Goal: Transaction & Acquisition: Subscribe to service/newsletter

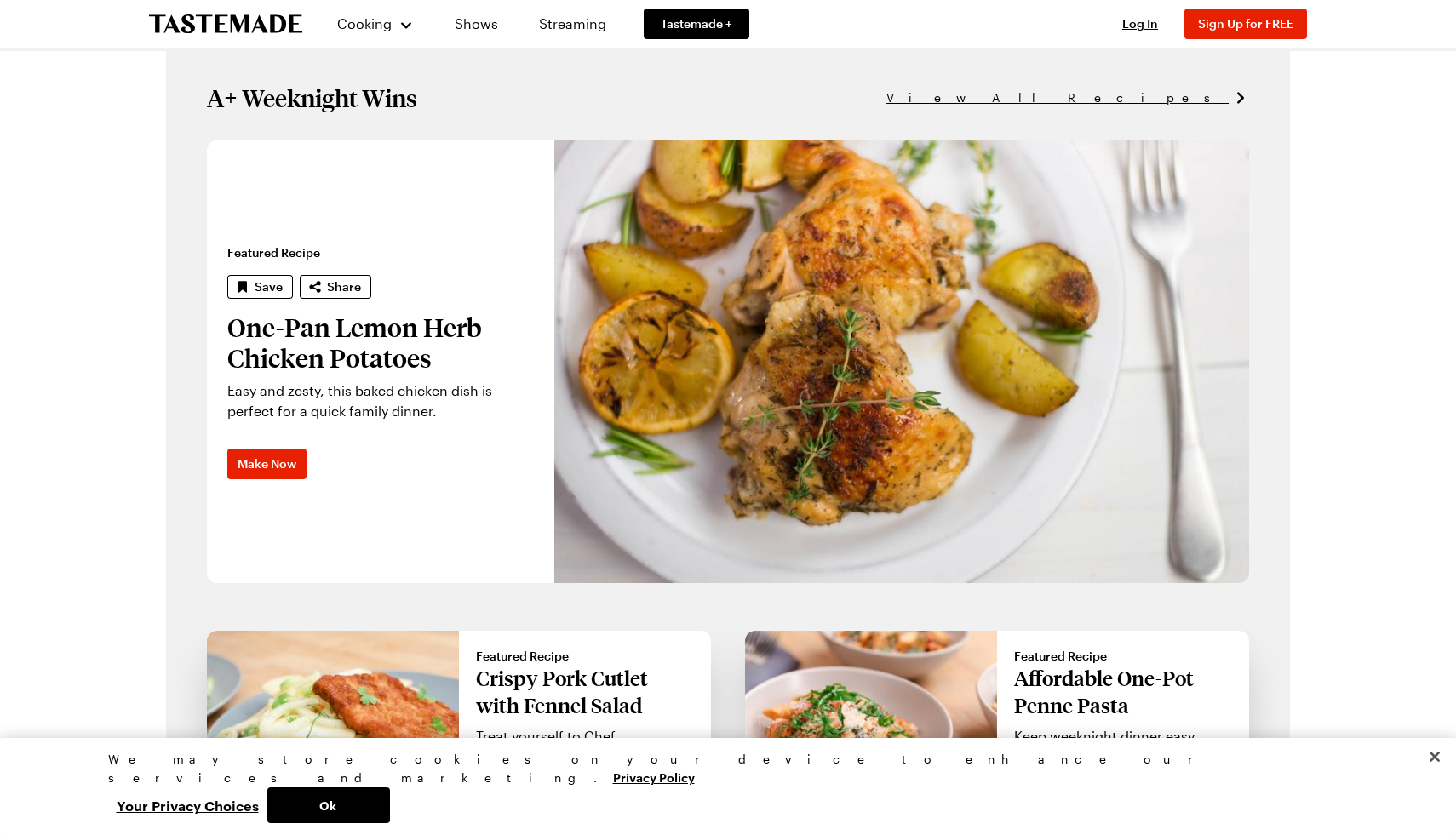
scroll to position [1073, 0]
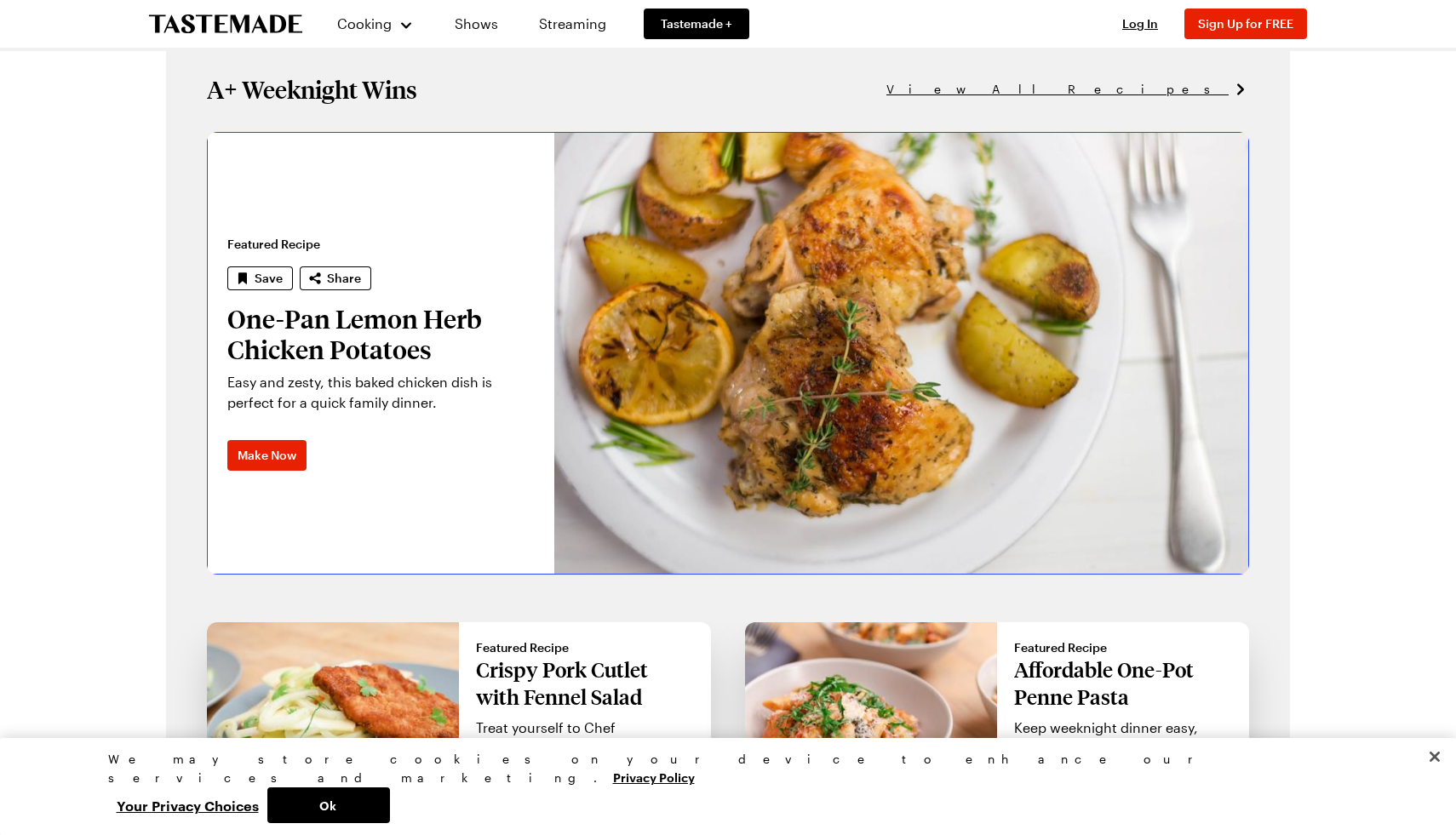
click at [207, 336] on link "One-Pan Lemon Herb Chicken Potatoes" at bounding box center [207, 353] width 0 height 442
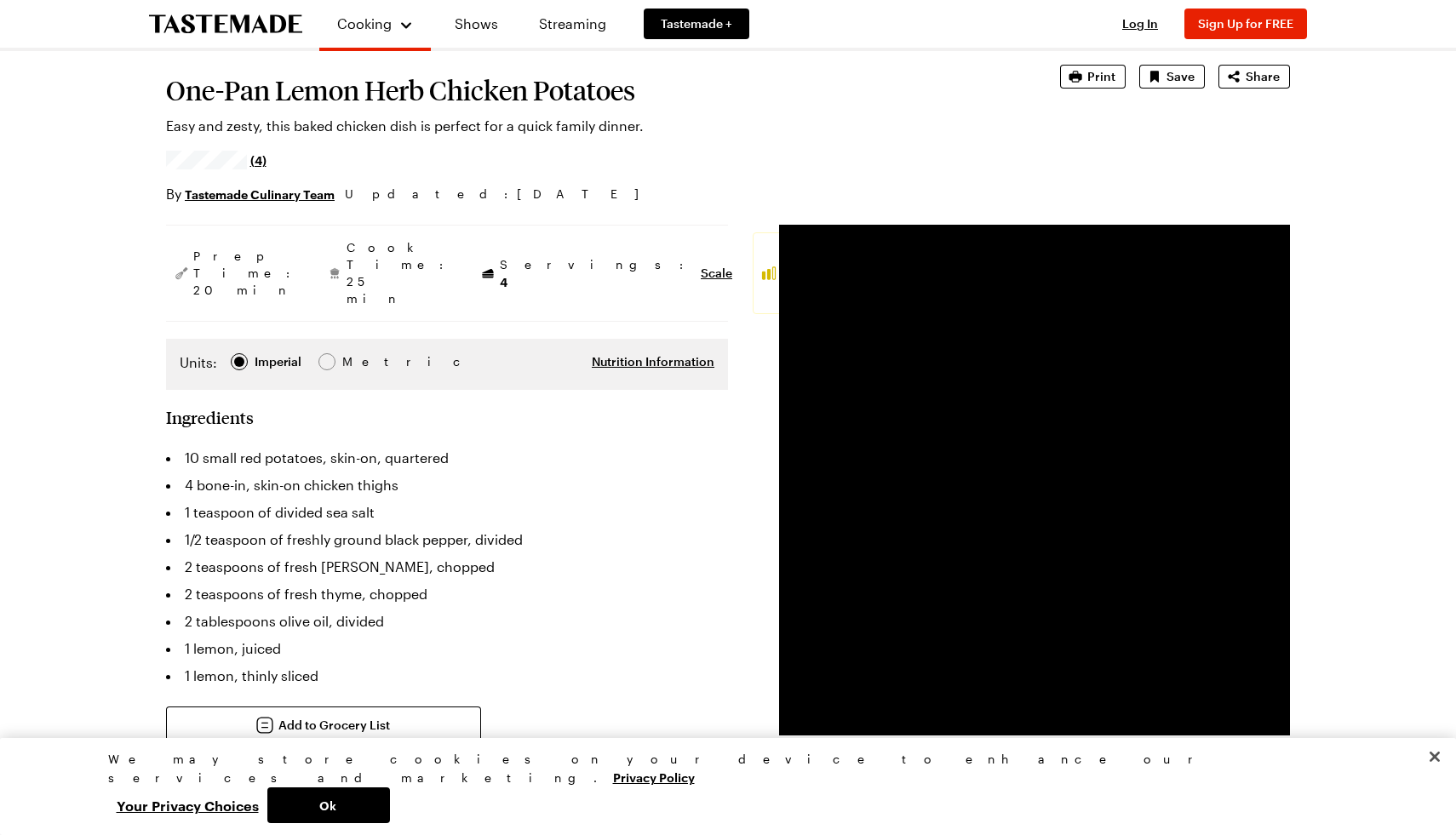
scroll to position [109, 0]
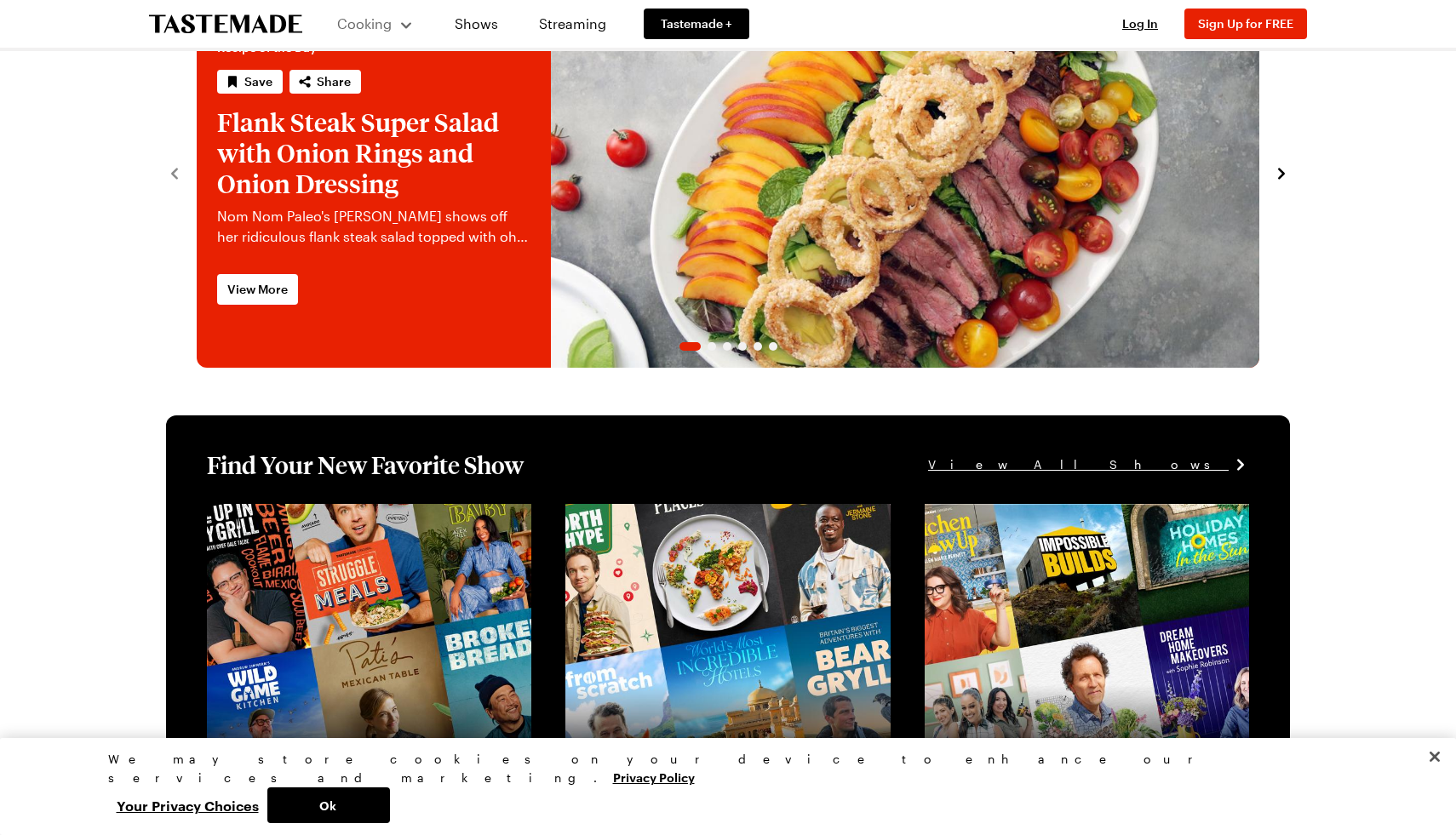
scroll to position [1073, 0]
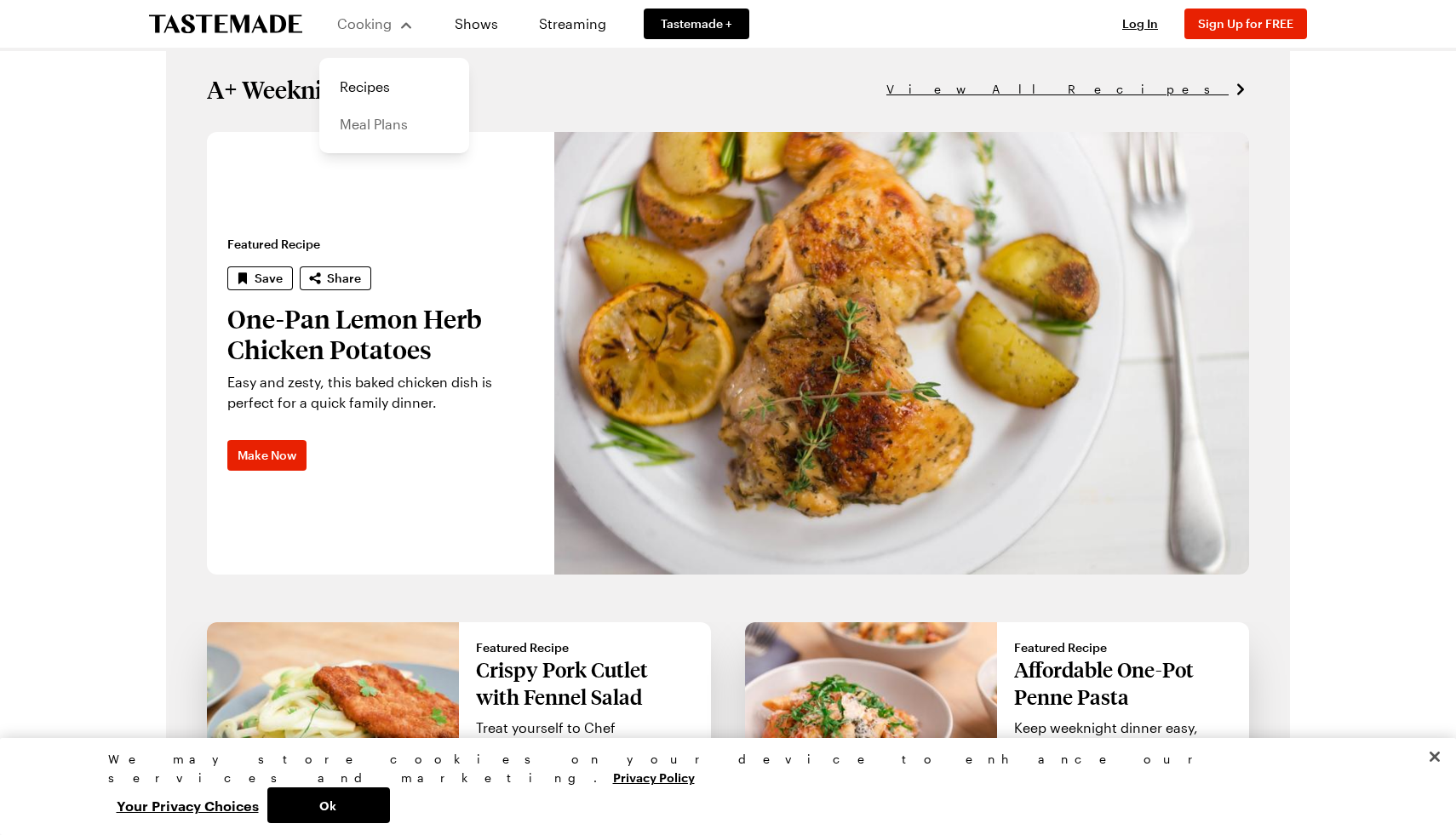
click at [364, 118] on link "Meal Plans" at bounding box center [394, 124] width 129 height 37
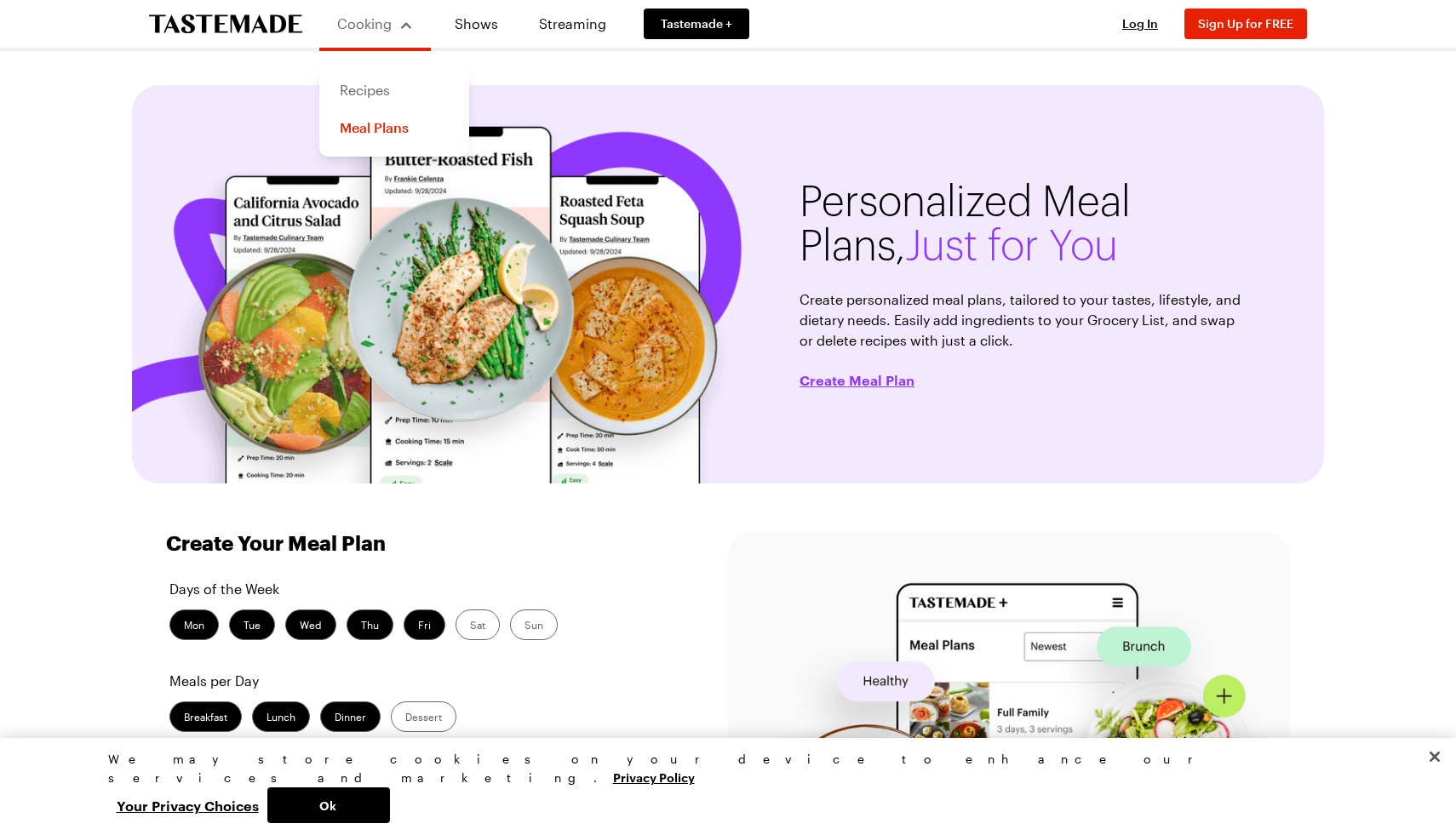
click at [363, 82] on link "Recipes" at bounding box center [394, 91] width 129 height 37
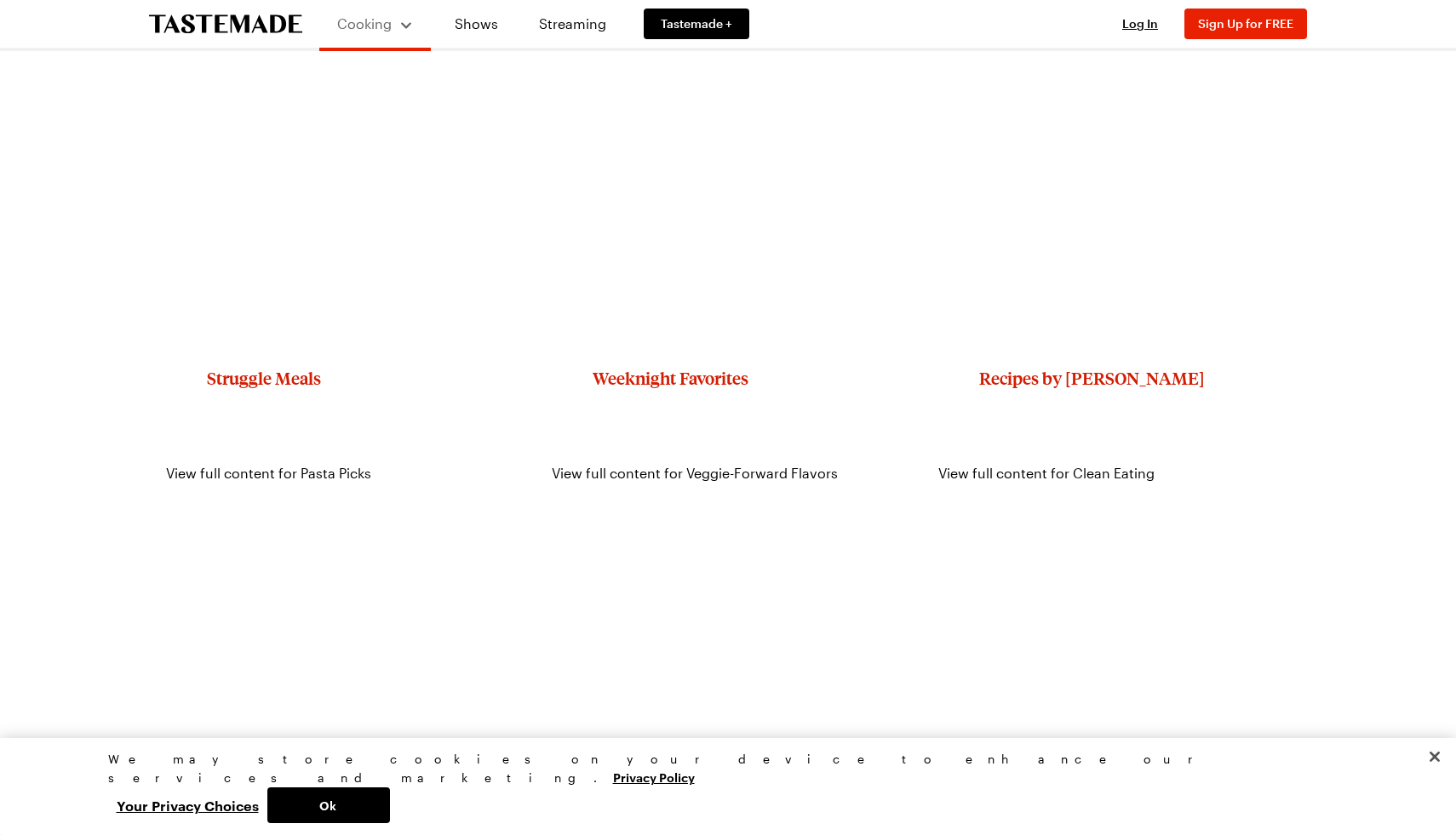
scroll to position [1631, 0]
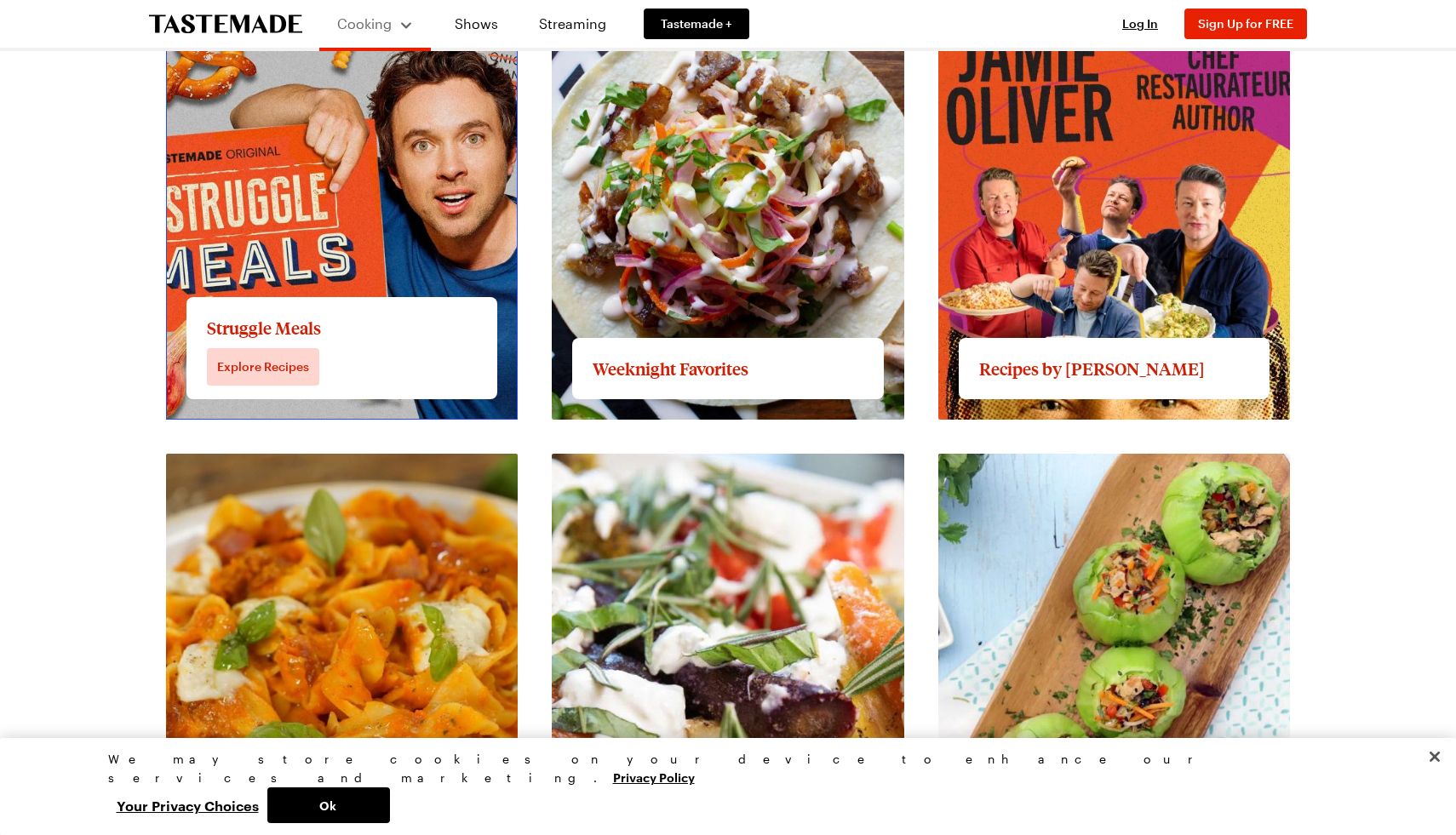
click at [285, 12] on link "View full content for Struggle Meals" at bounding box center [282, 4] width 231 height 16
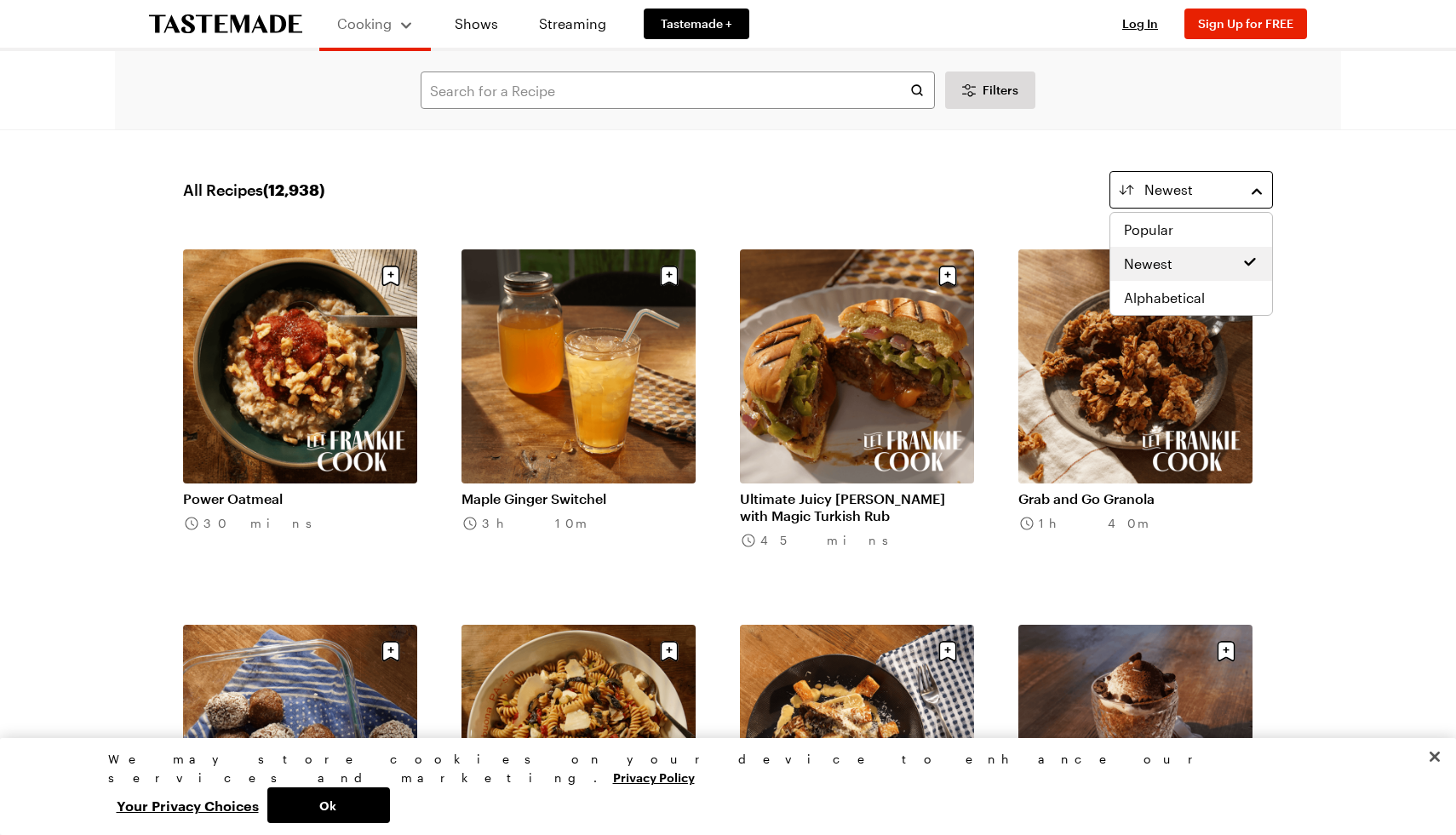
click at [1127, 186] on button "Newest" at bounding box center [1191, 190] width 164 height 37
click at [1146, 234] on span "Popular" at bounding box center [1149, 229] width 49 height 21
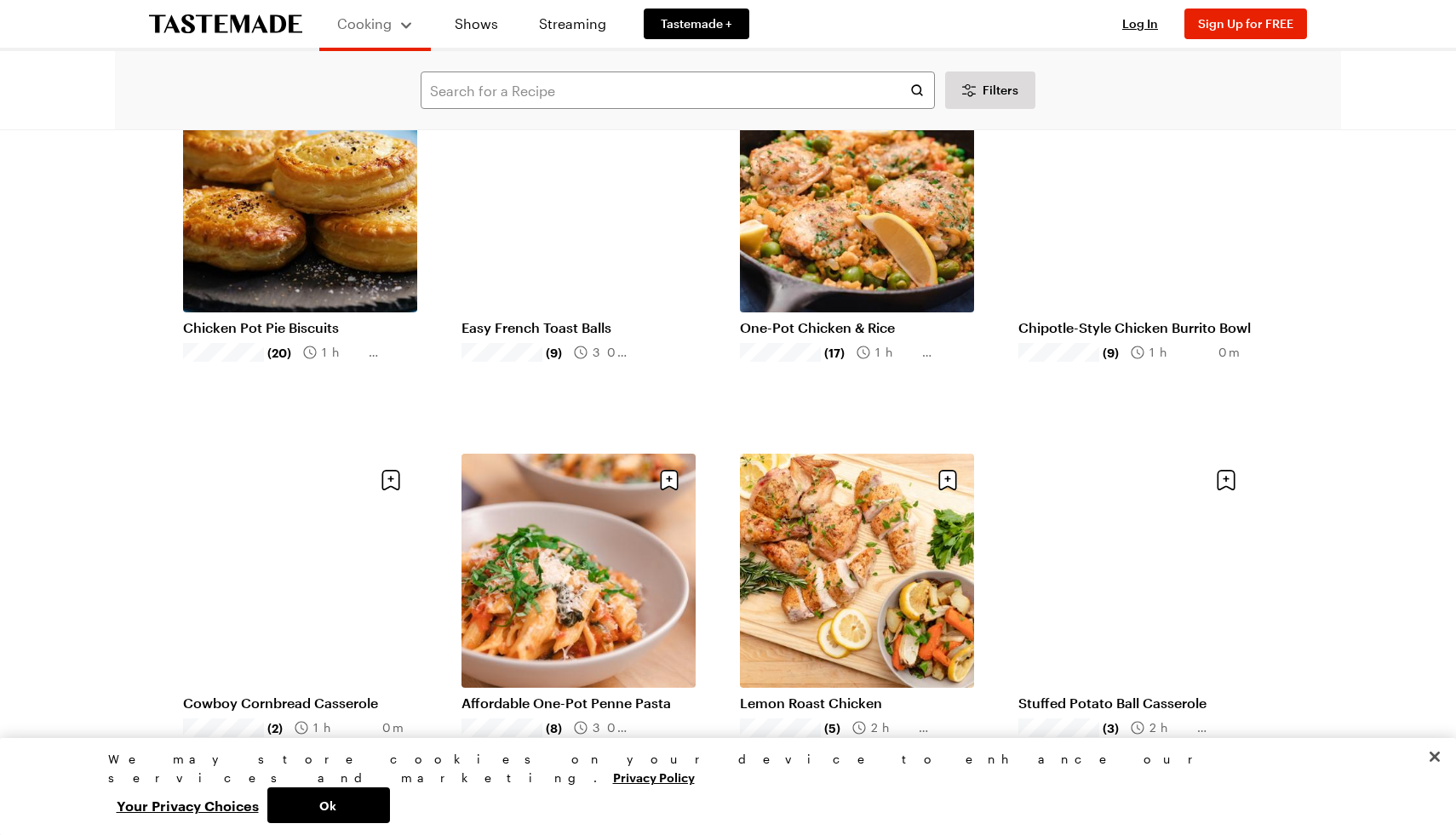
scroll to position [173, 0]
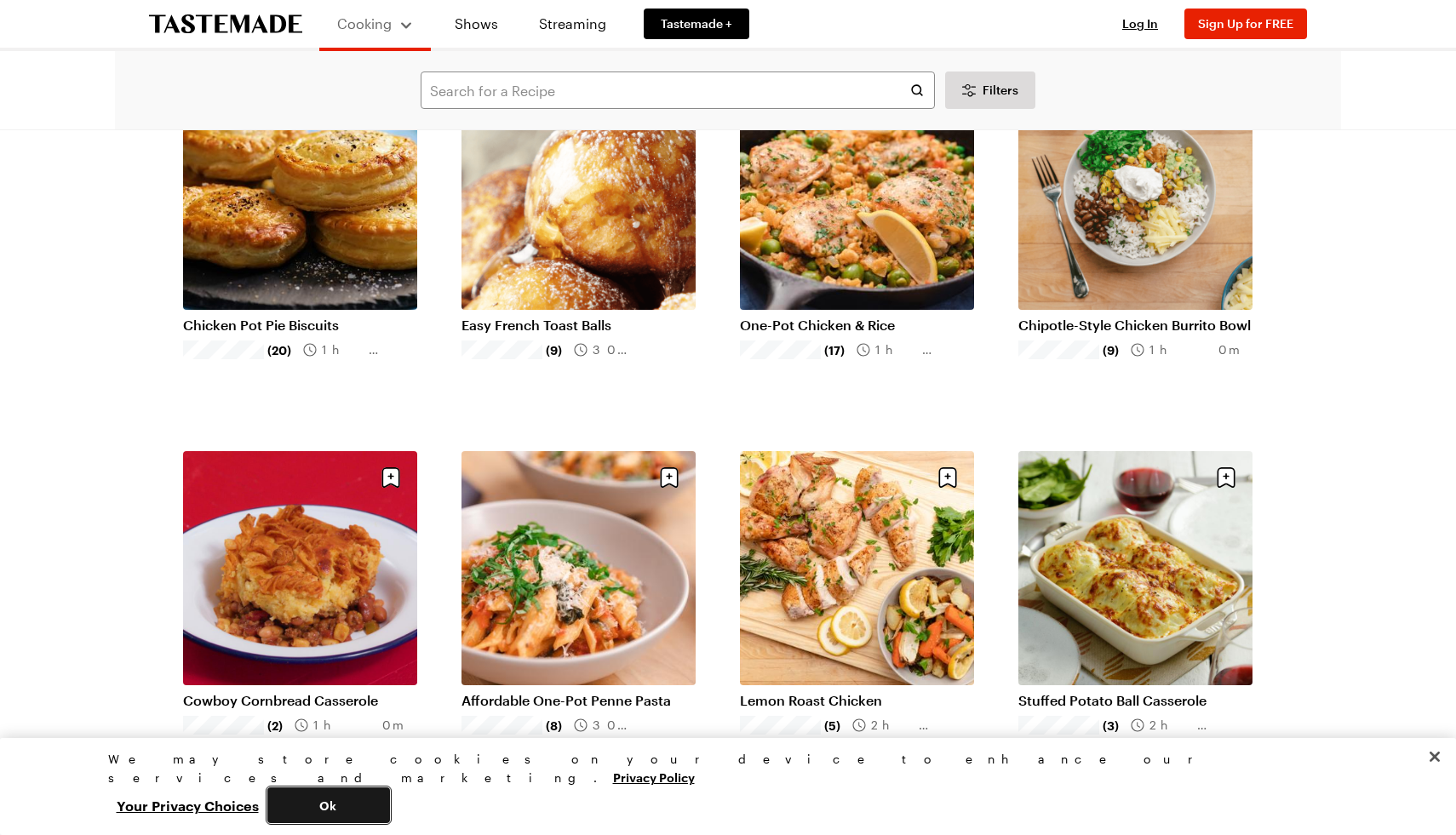
click at [390, 793] on button "Ok" at bounding box center [328, 805] width 122 height 35
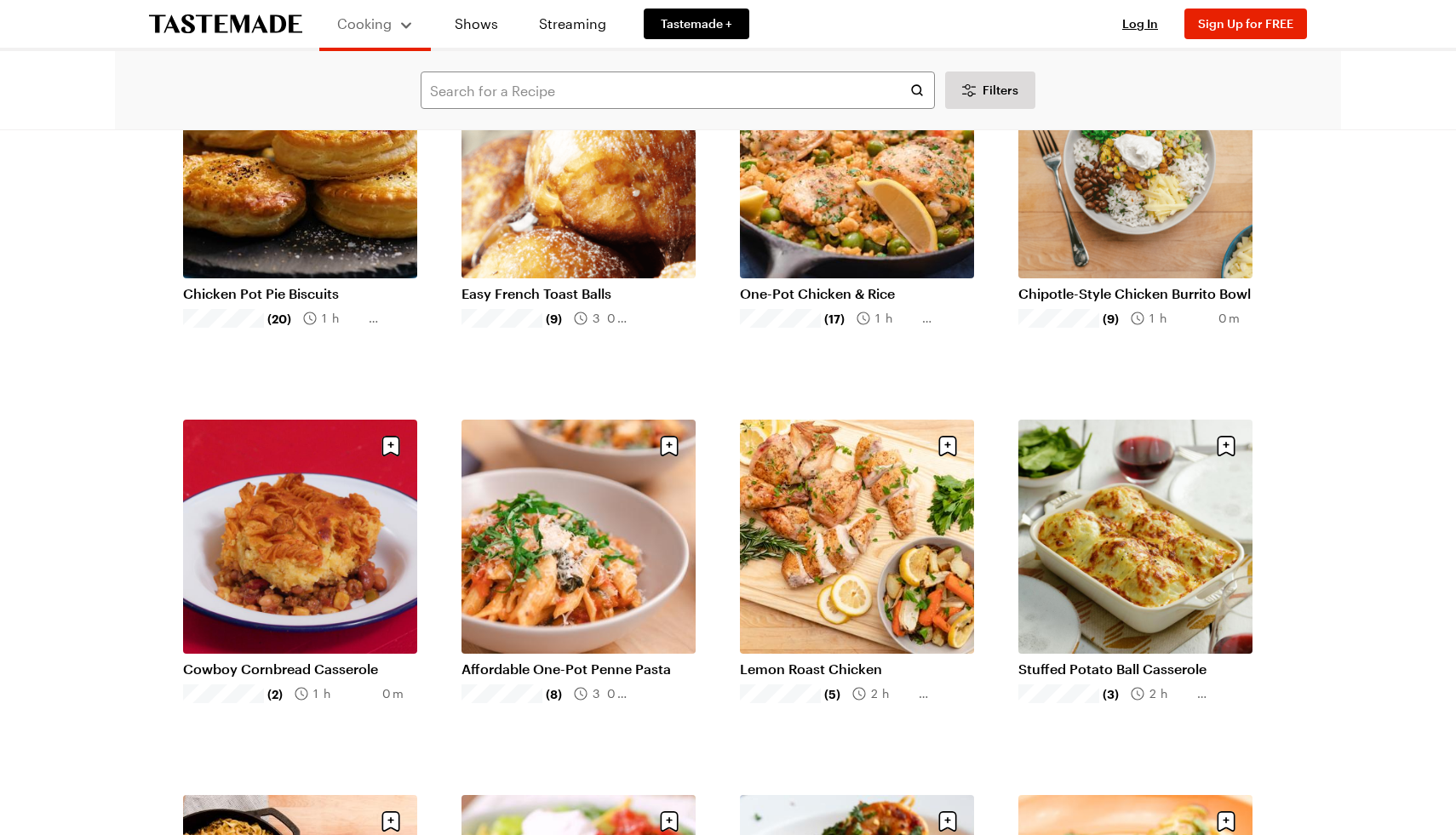
scroll to position [208, 0]
